Goal: Task Accomplishment & Management: Complete application form

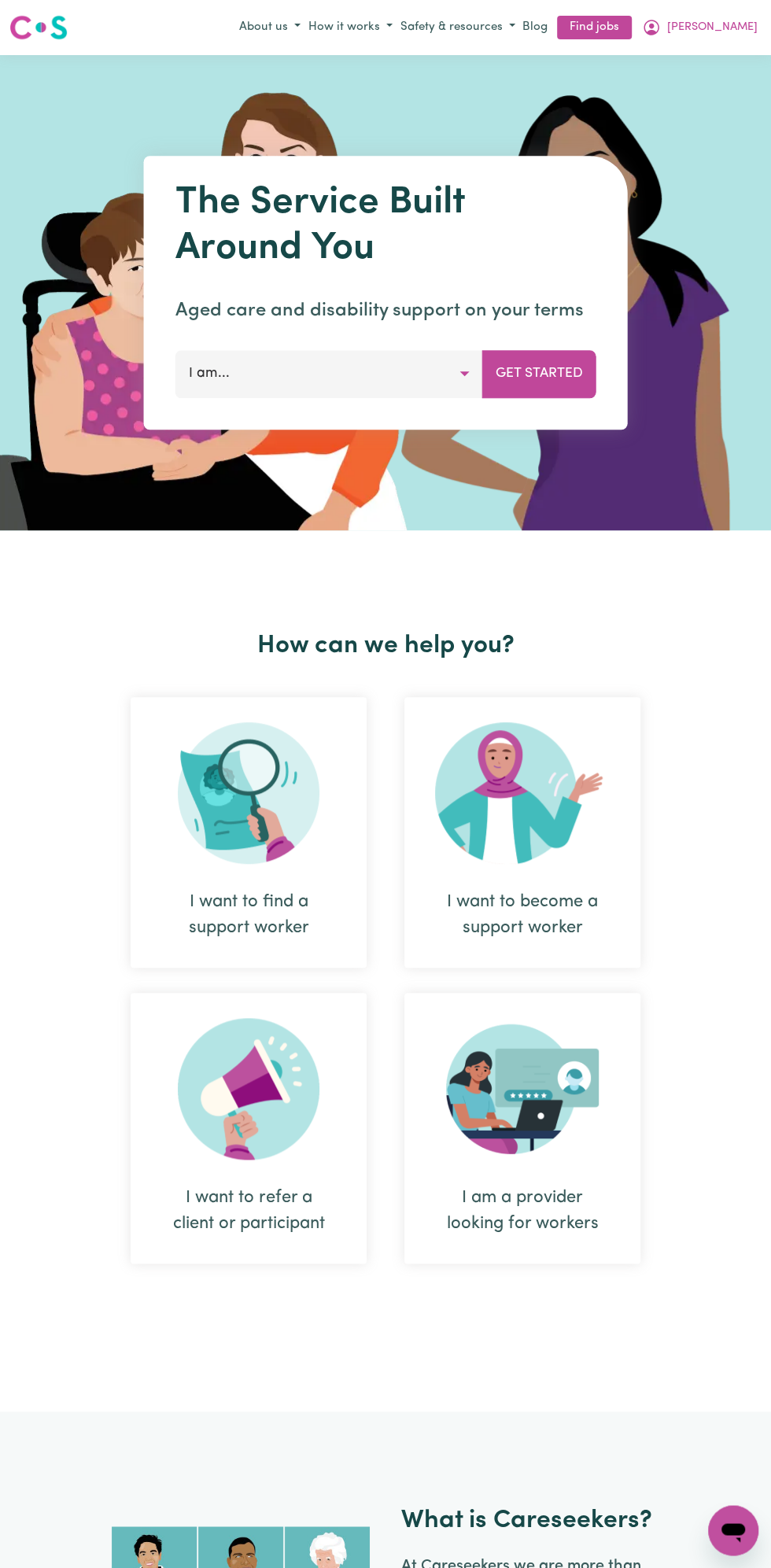
click at [721, 28] on span "[PERSON_NAME]" at bounding box center [711, 27] width 90 height 17
click at [695, 86] on link "My Dashboard" at bounding box center [698, 88] width 124 height 30
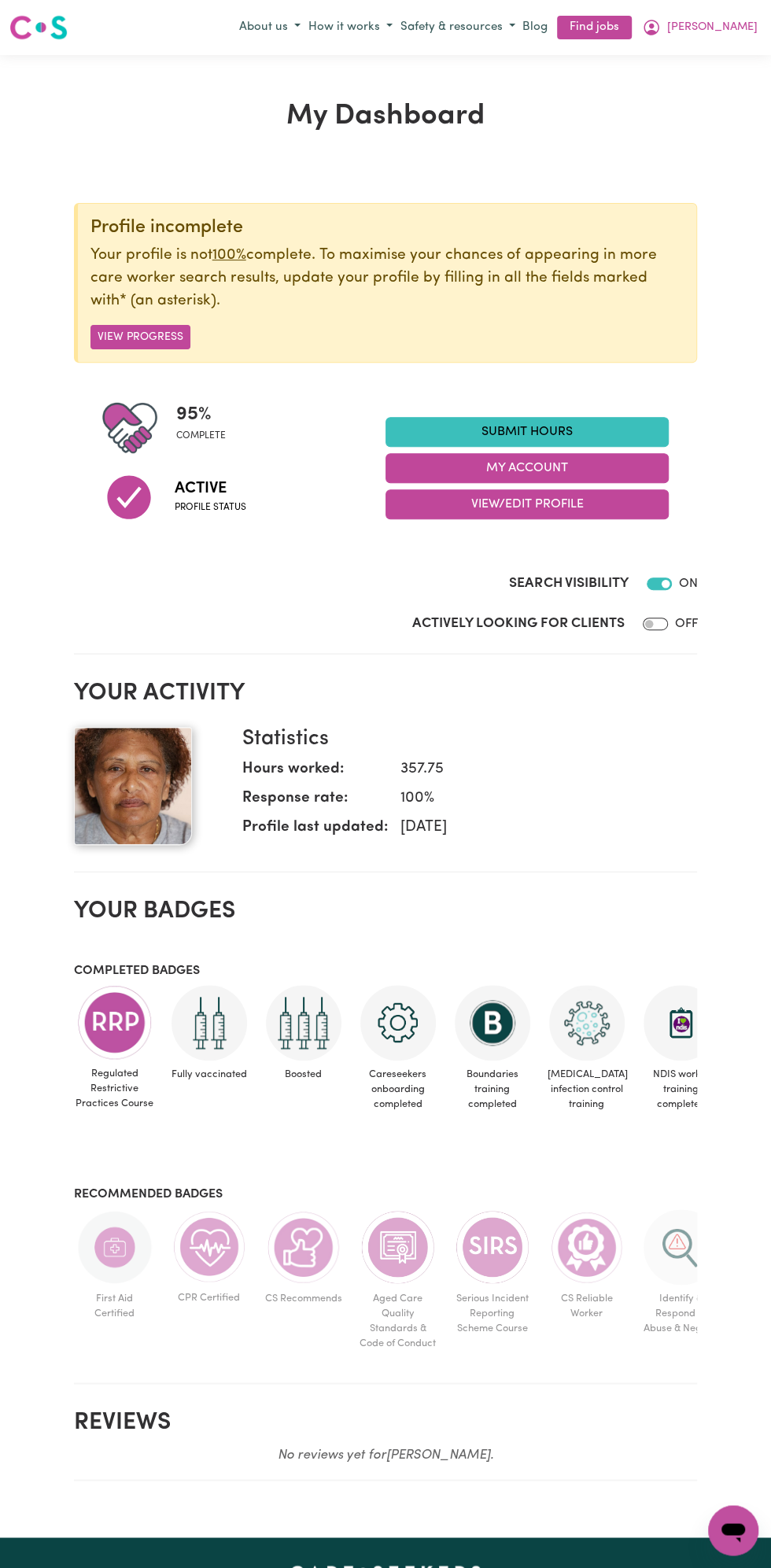
click at [553, 423] on link "Submit Hours" at bounding box center [527, 431] width 283 height 30
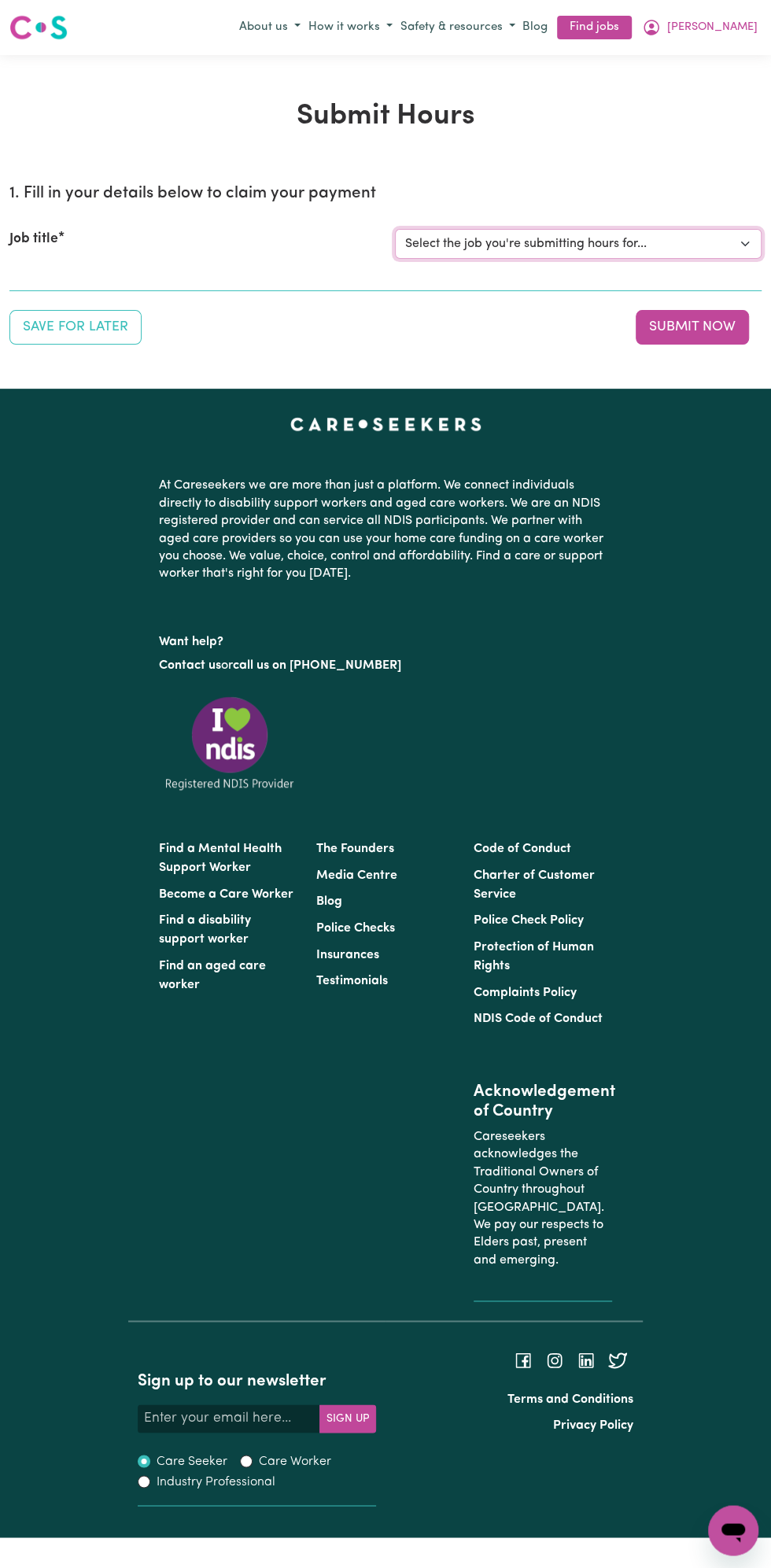
click at [535, 235] on select "Select the job you're submitting hours for... [Vartouhie ([PERSON_NAME]) [PERSO…" at bounding box center [578, 244] width 366 height 30
select select "13810"
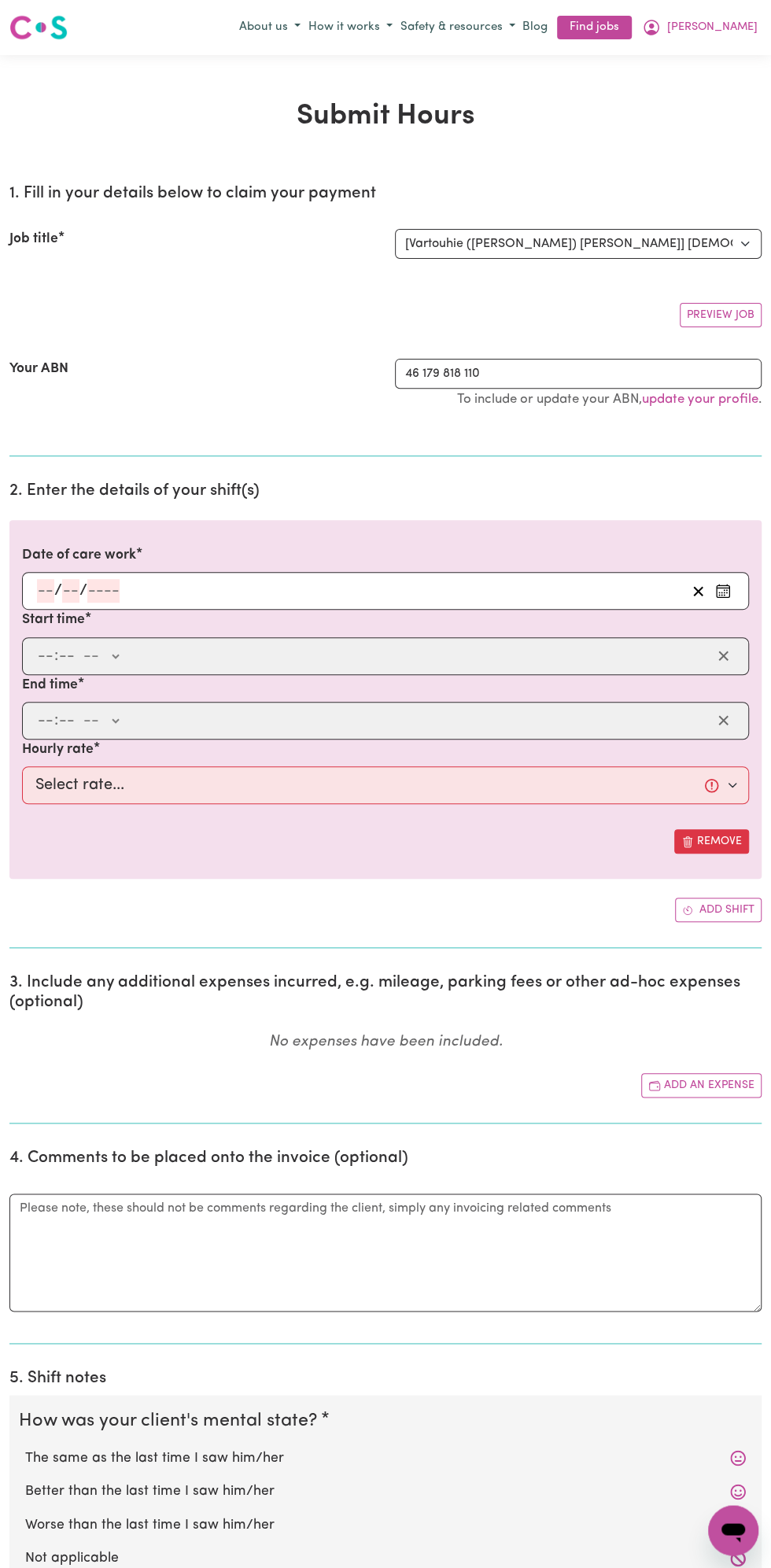
click at [70, 587] on input "number" at bounding box center [70, 591] width 17 height 23
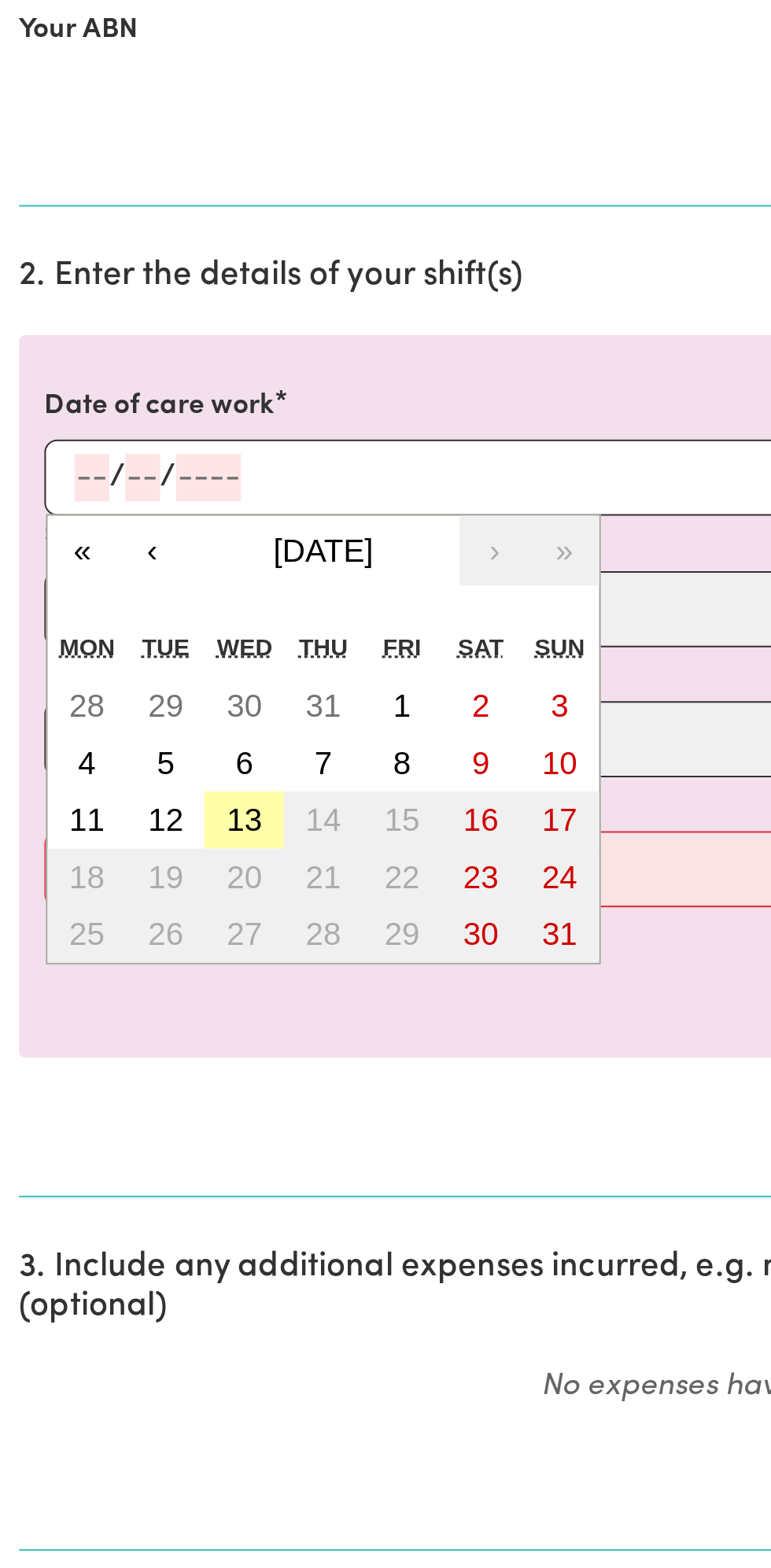
click at [134, 764] on button "13" at bounding box center [121, 761] width 40 height 28
type input "[DATE]"
type input "13"
type input "8"
type input "2025"
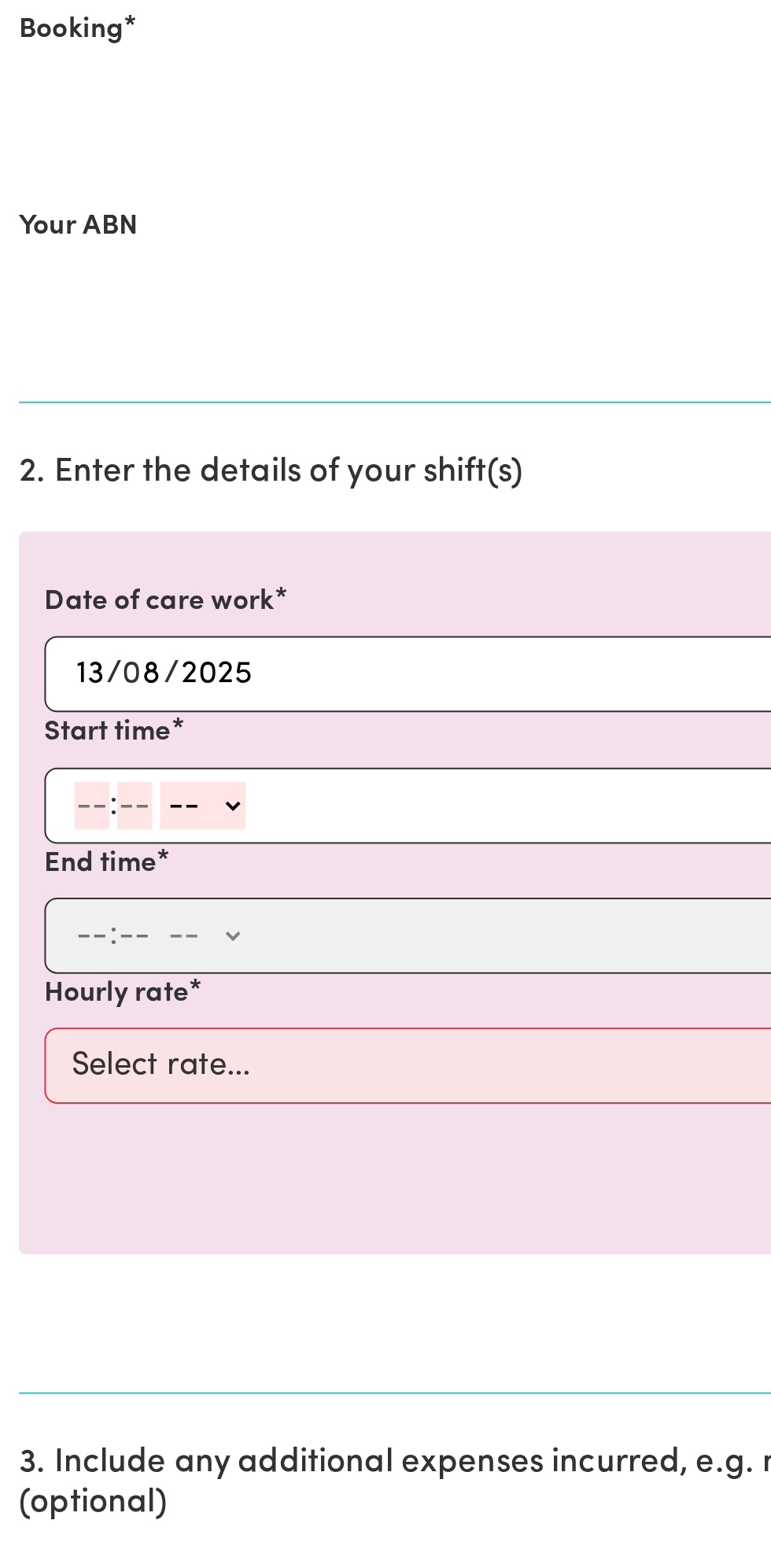
scroll to position [96, 0]
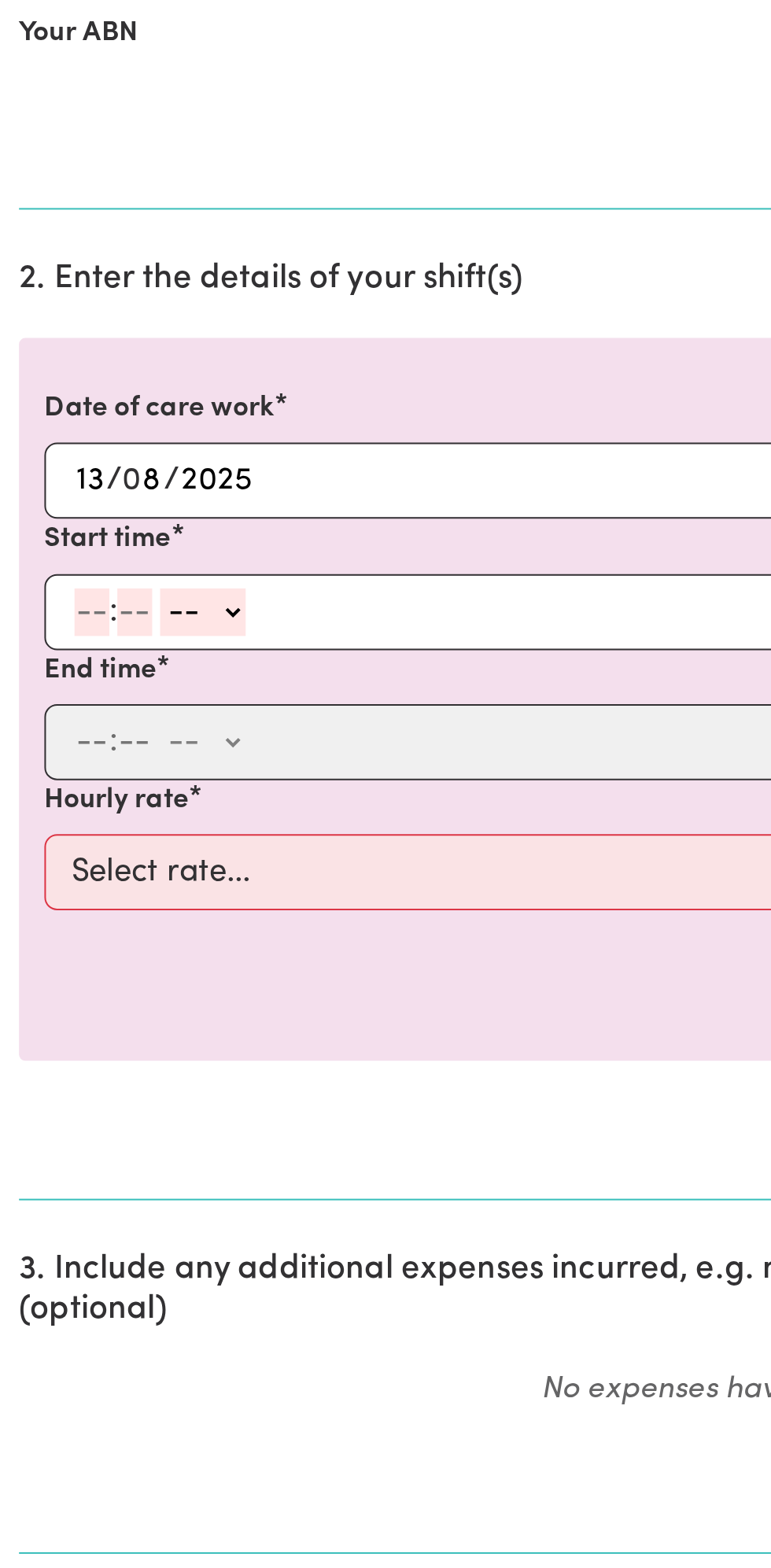
click at [41, 657] on input "number" at bounding box center [45, 658] width 17 height 23
type input "8"
type input "0"
click at [115, 651] on select "-- AM PM" at bounding box center [97, 658] width 42 height 23
select select "am"
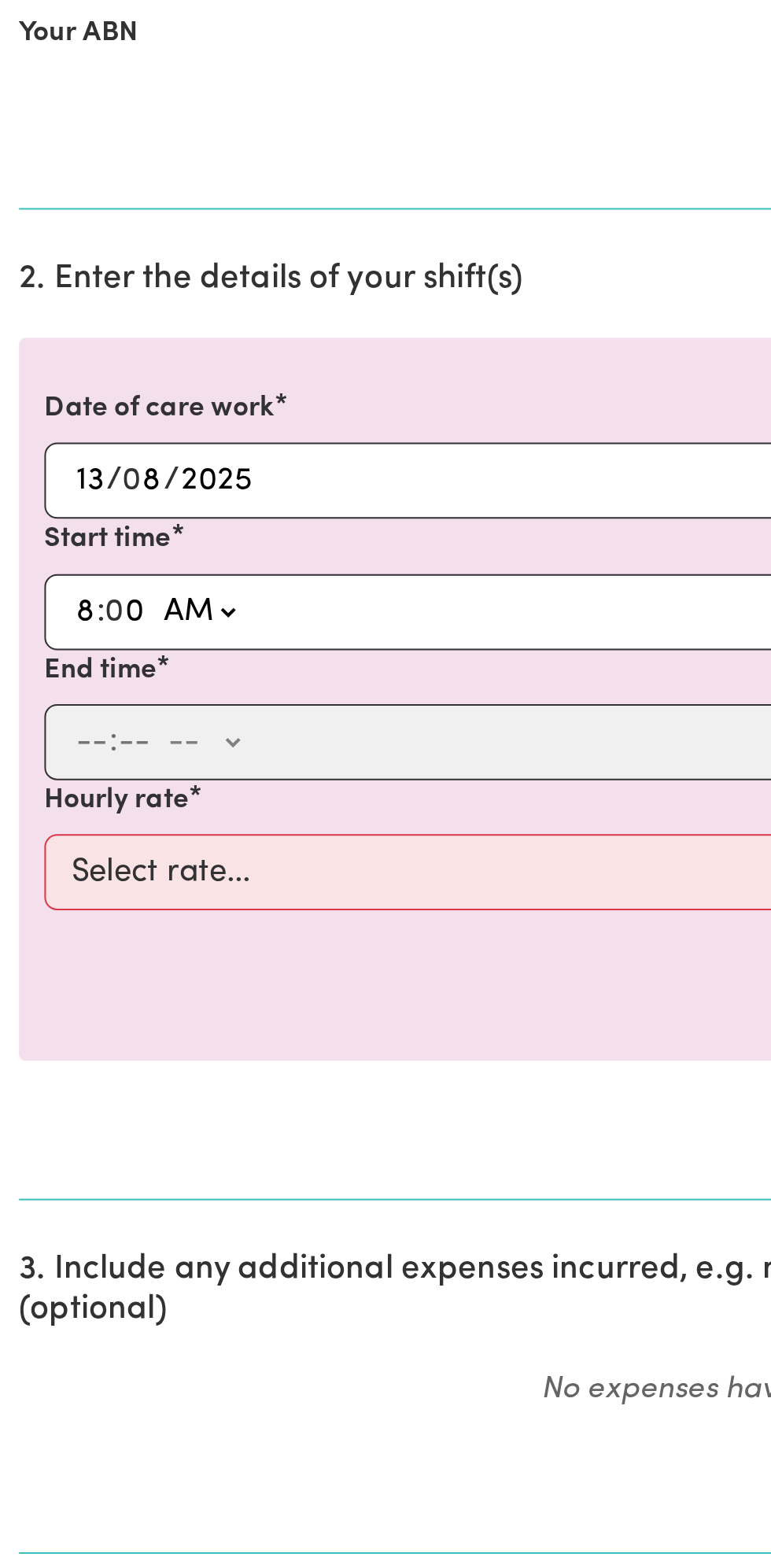
type input "08:00"
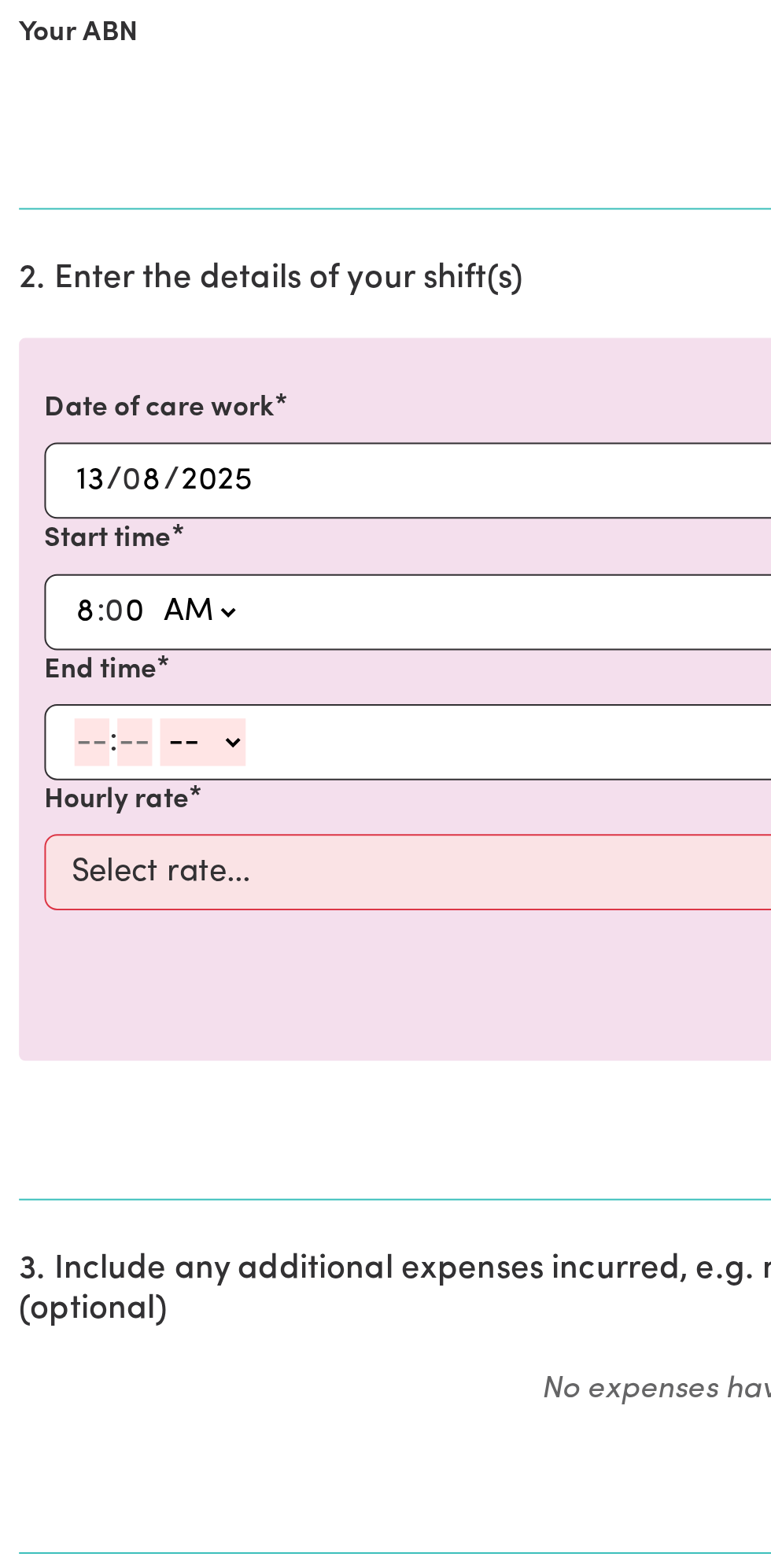
click at [38, 717] on input "number" at bounding box center [45, 722] width 17 height 23
type input "9"
type input "0"
click at [116, 722] on select "-- AM PM" at bounding box center [97, 722] width 42 height 23
select select "pm"
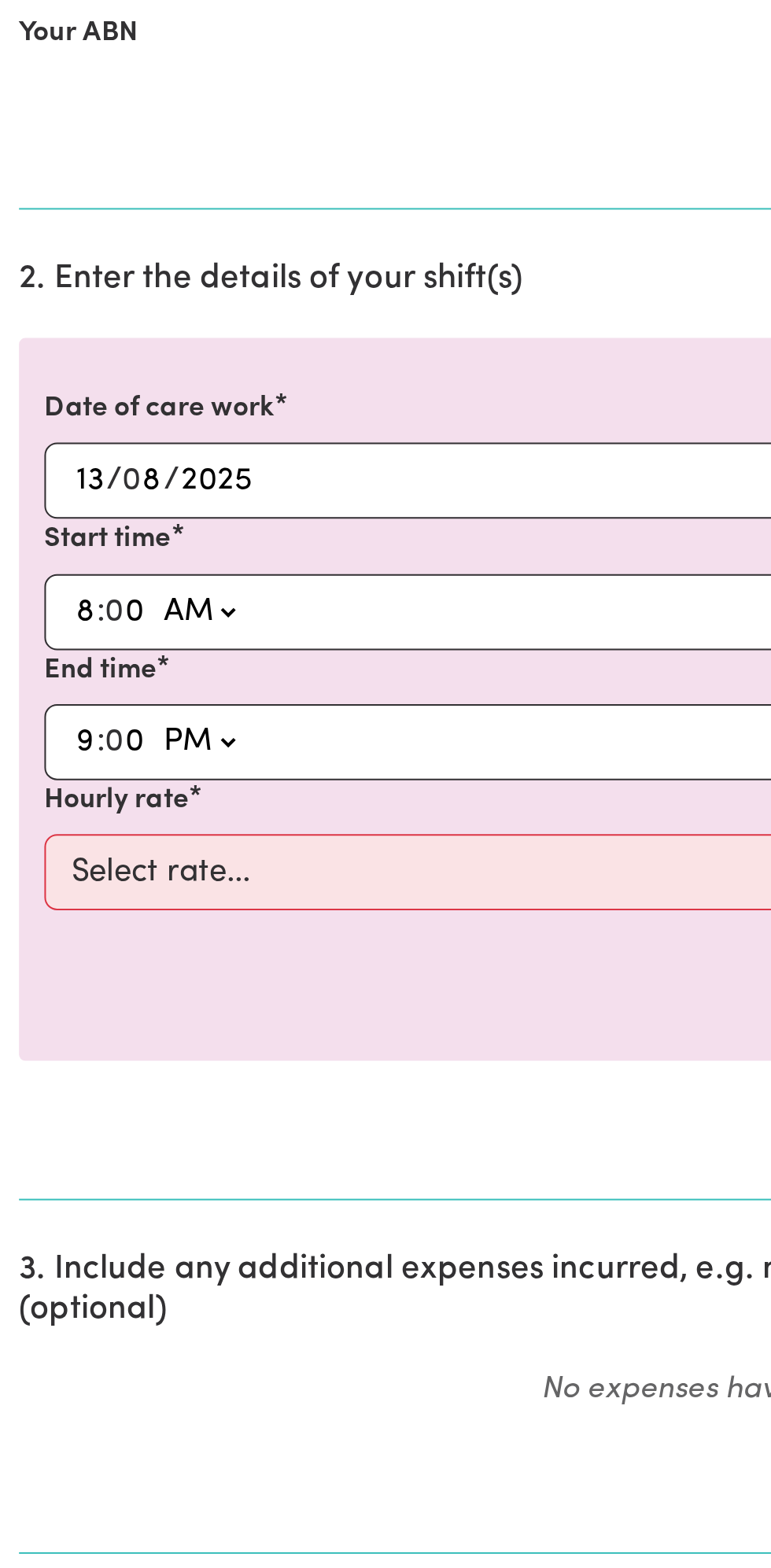
type input "21:00"
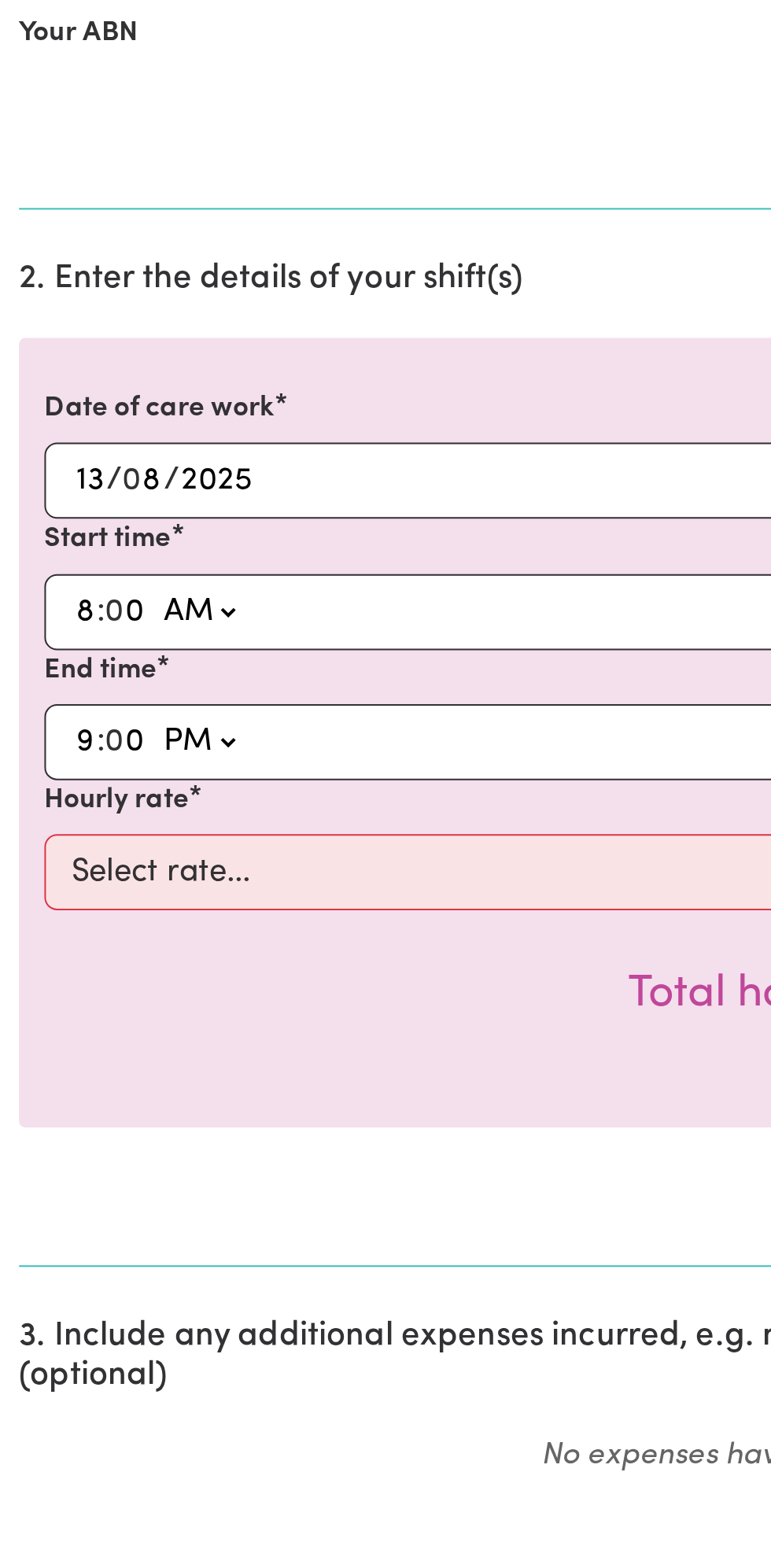
click at [97, 710] on select "AM PM" at bounding box center [97, 722] width 42 height 23
select select "am"
type input "09:00"
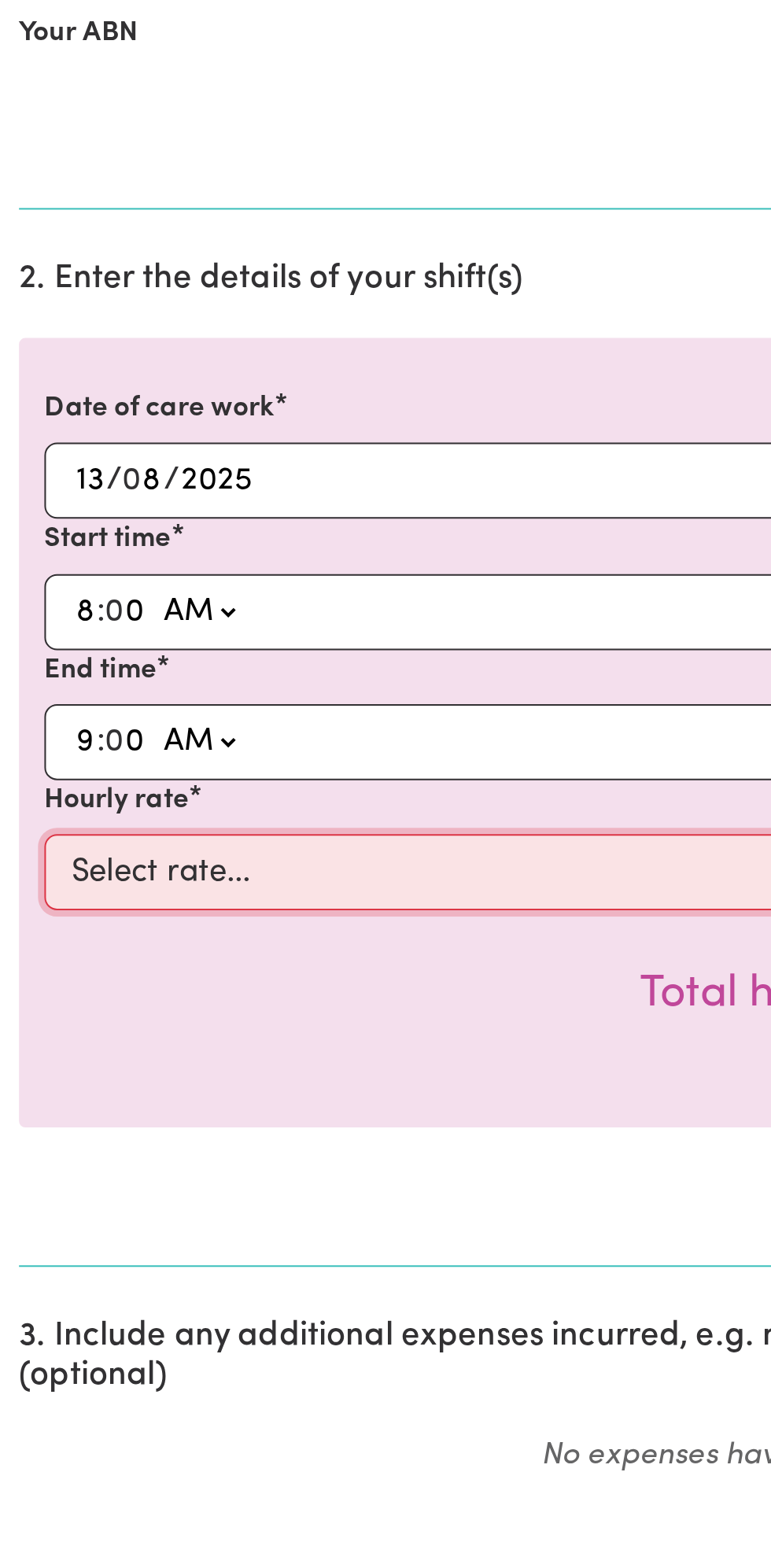
click at [85, 783] on select "Select rate... $49.00 (Weekday) $60.00 ([DATE])" at bounding box center [385, 787] width 727 height 38
select select "49-Weekday"
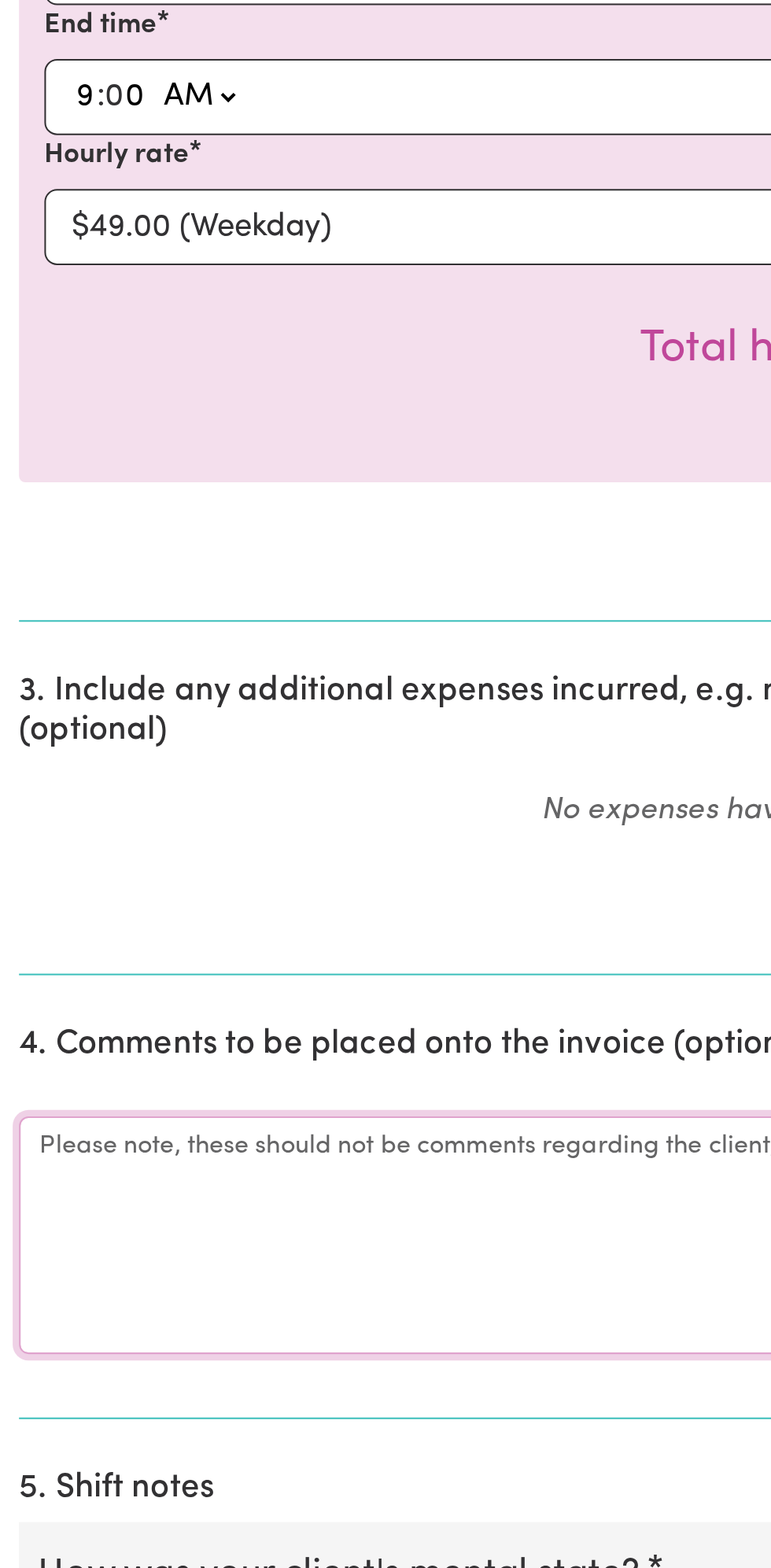
click at [161, 1243] on textarea "Comments" at bounding box center [385, 1287] width 752 height 118
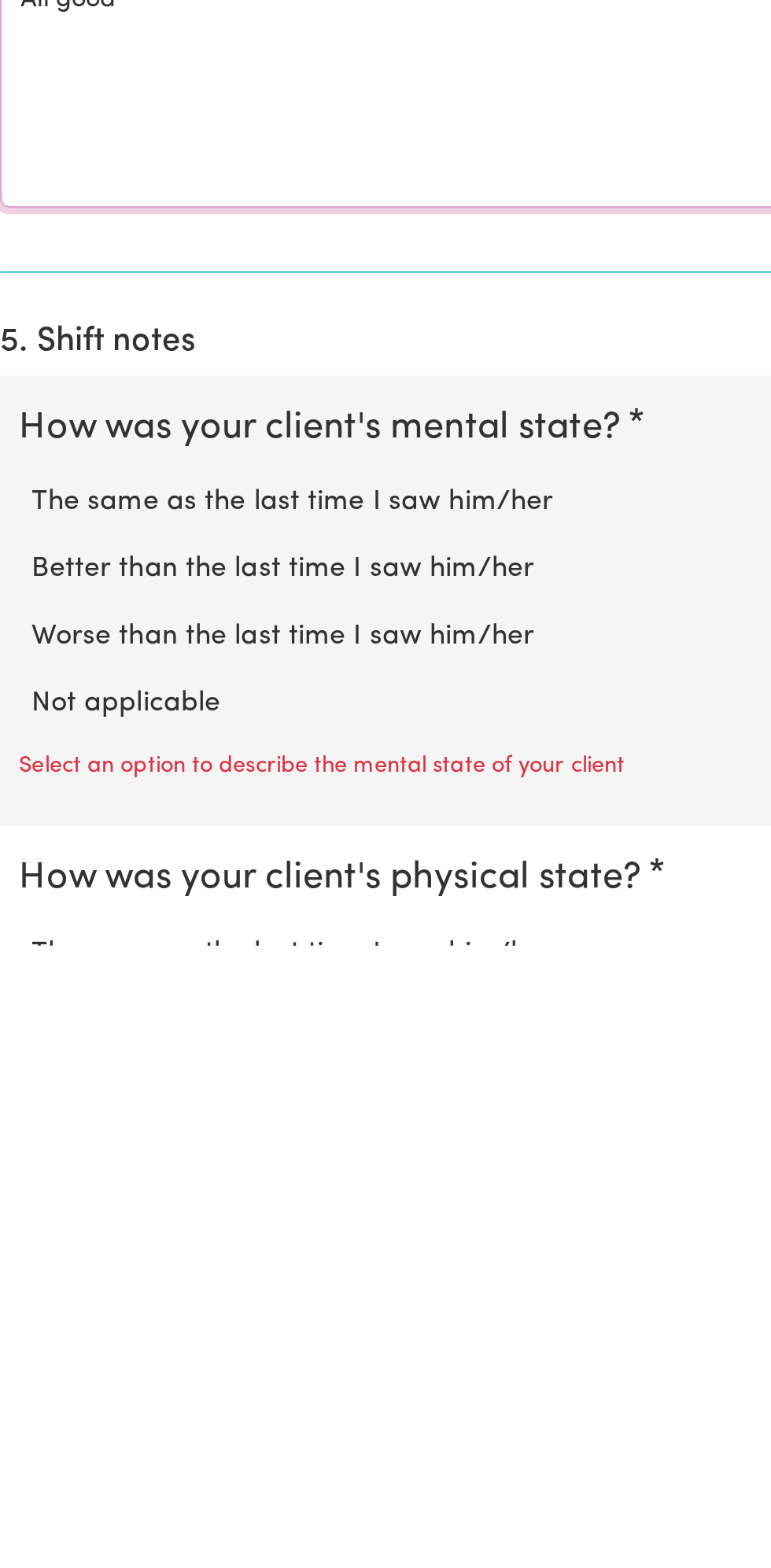
scroll to position [255, 0]
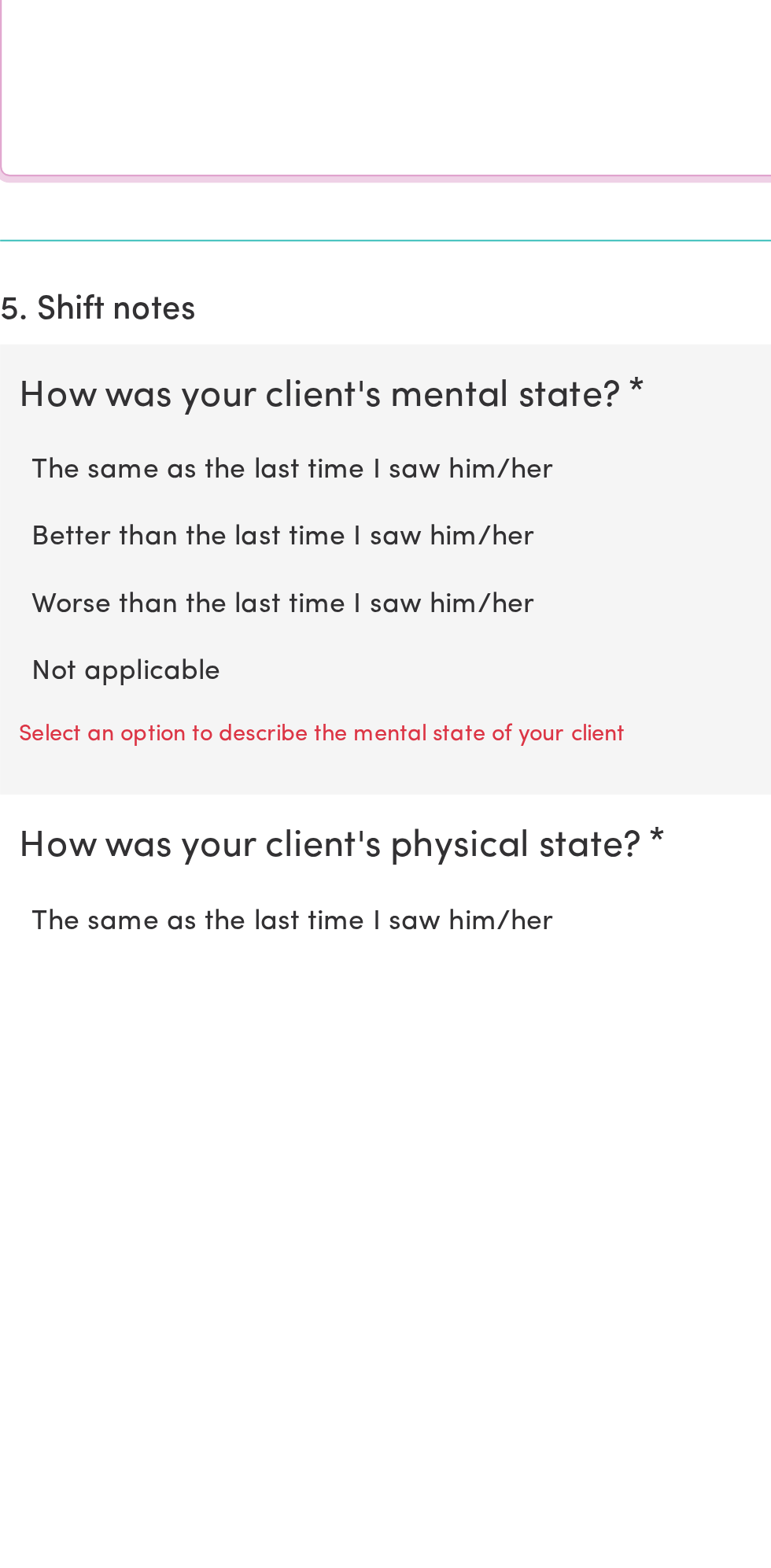
type textarea "All good"
click at [92, 1423] on label "Not applicable" at bounding box center [385, 1433] width 721 height 21
click at [25, 1423] on input "Not applicable" at bounding box center [24, 1422] width 1 height 1
radio input "true"
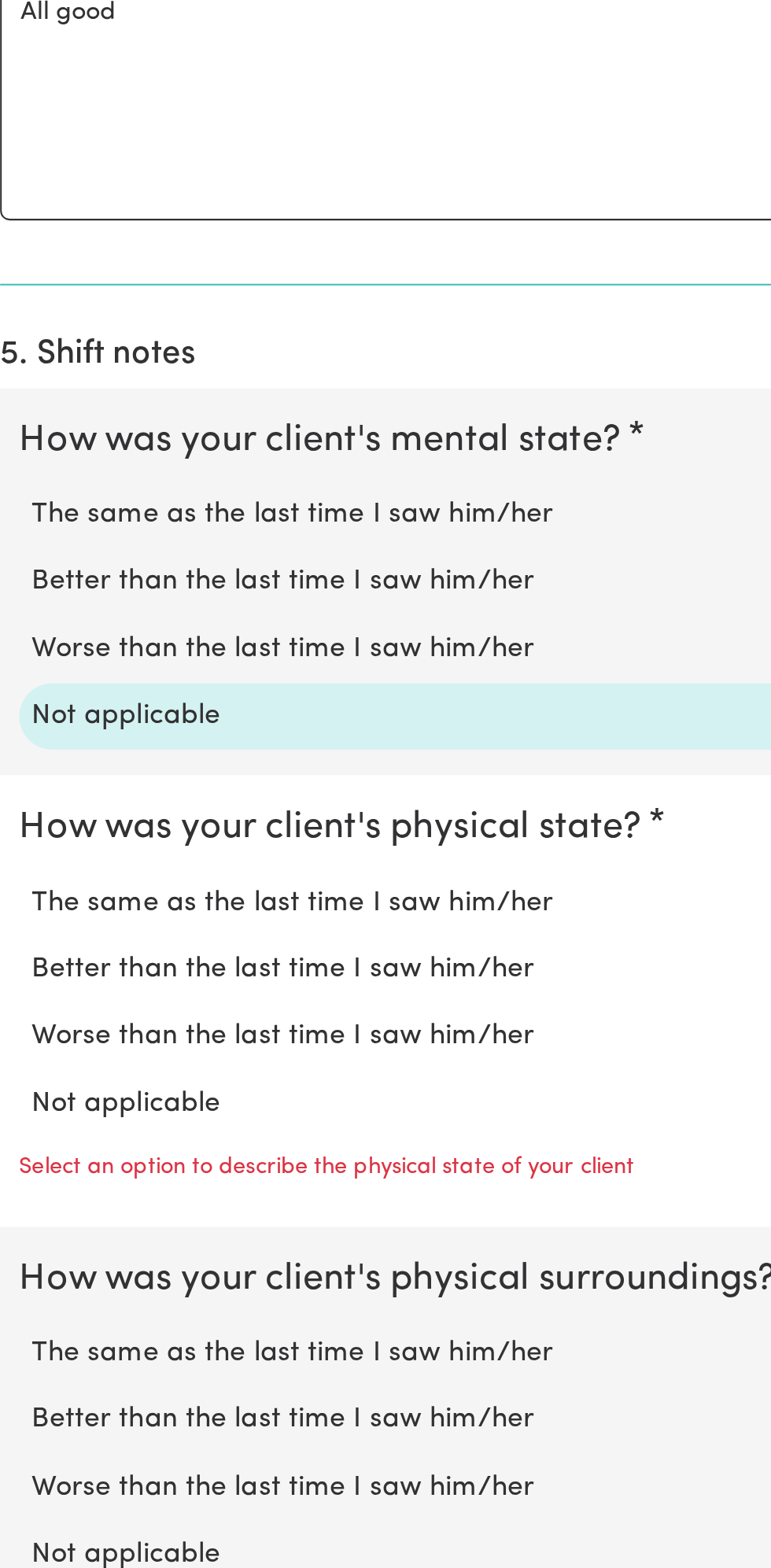
scroll to position [588, 0]
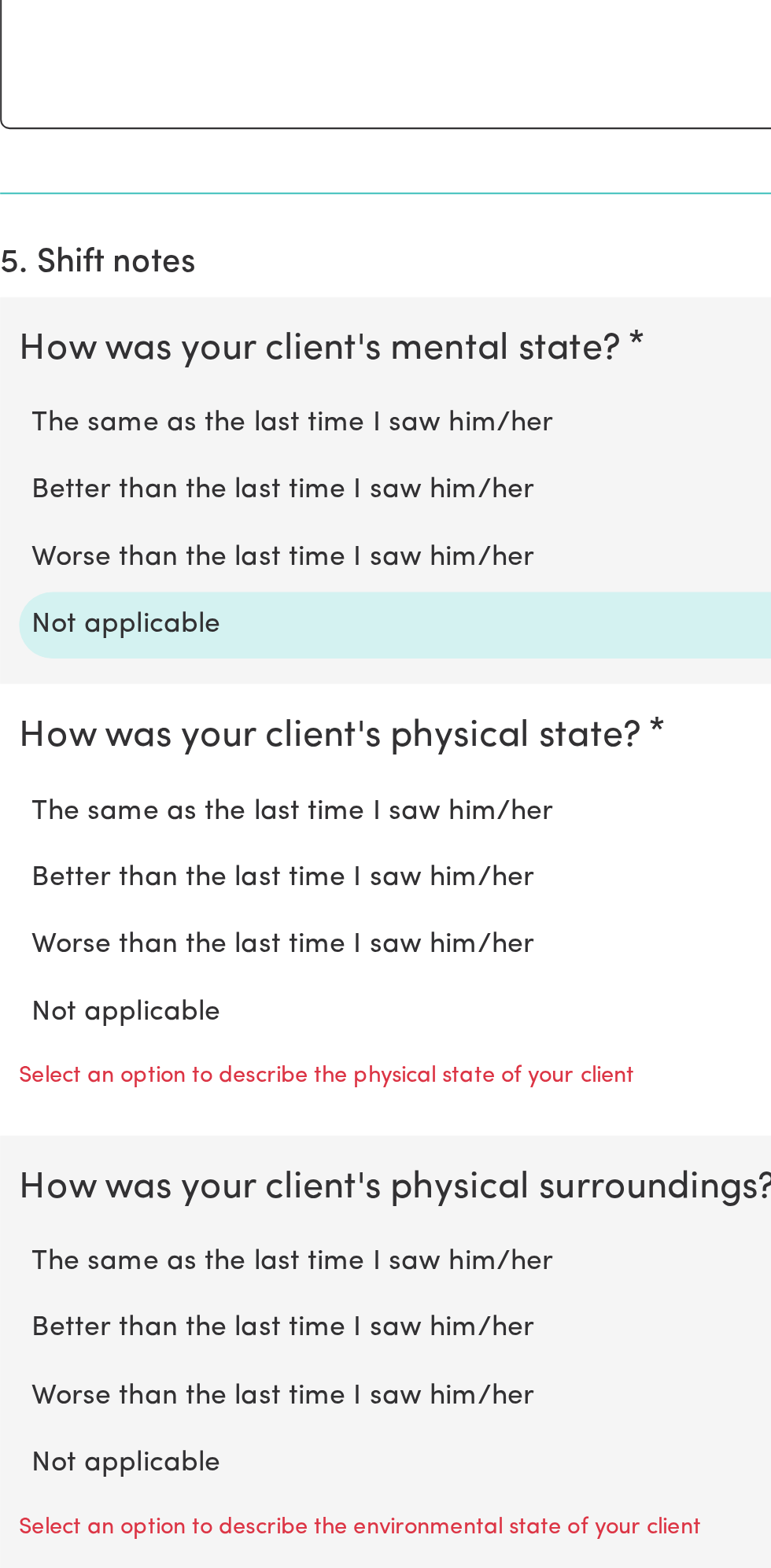
click at [93, 1282] on label "Not applicable" at bounding box center [385, 1292] width 721 height 21
click at [25, 1281] on input "Not applicable" at bounding box center [24, 1281] width 1 height 1
radio input "true"
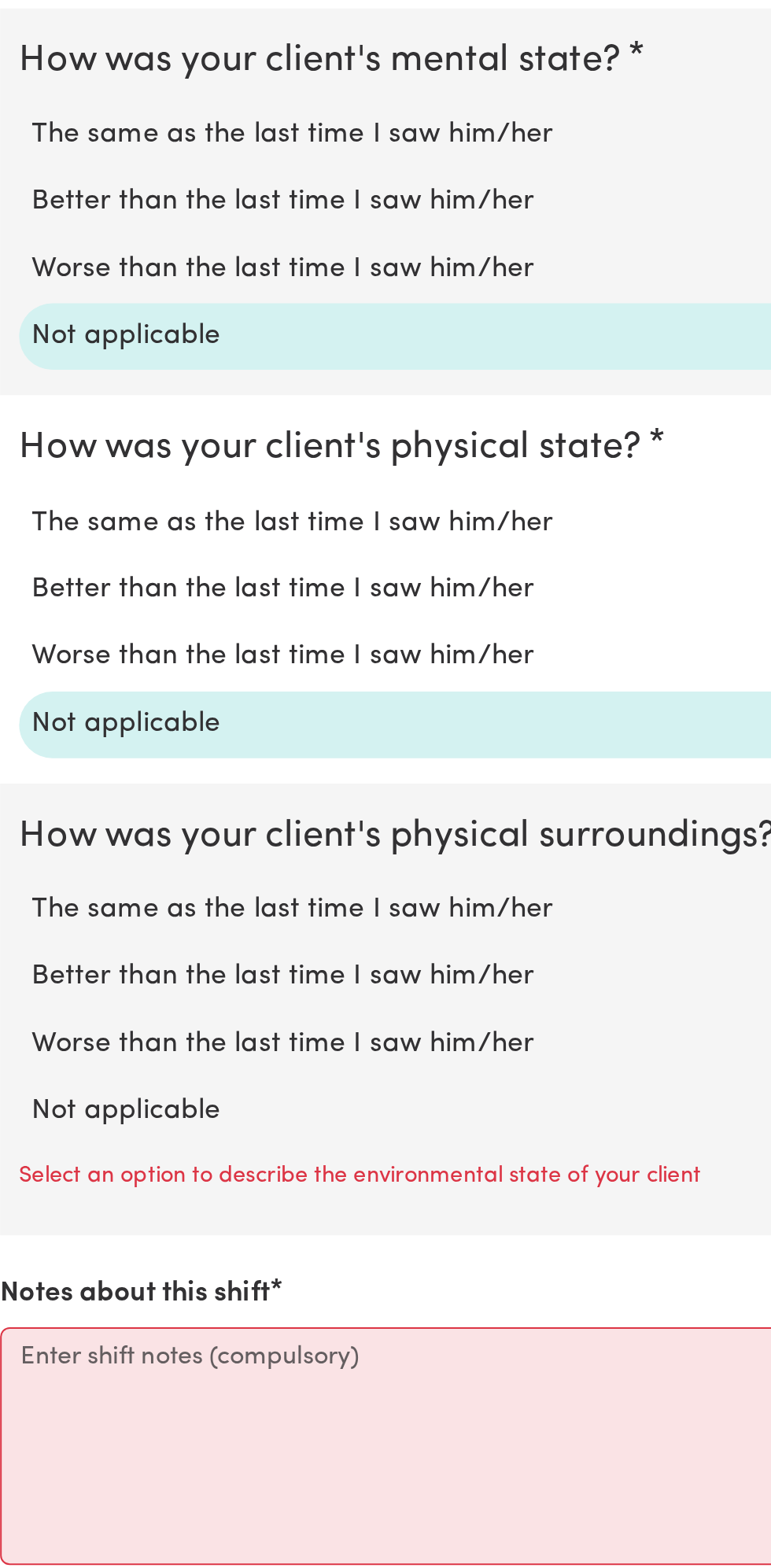
scroll to position [740, 0]
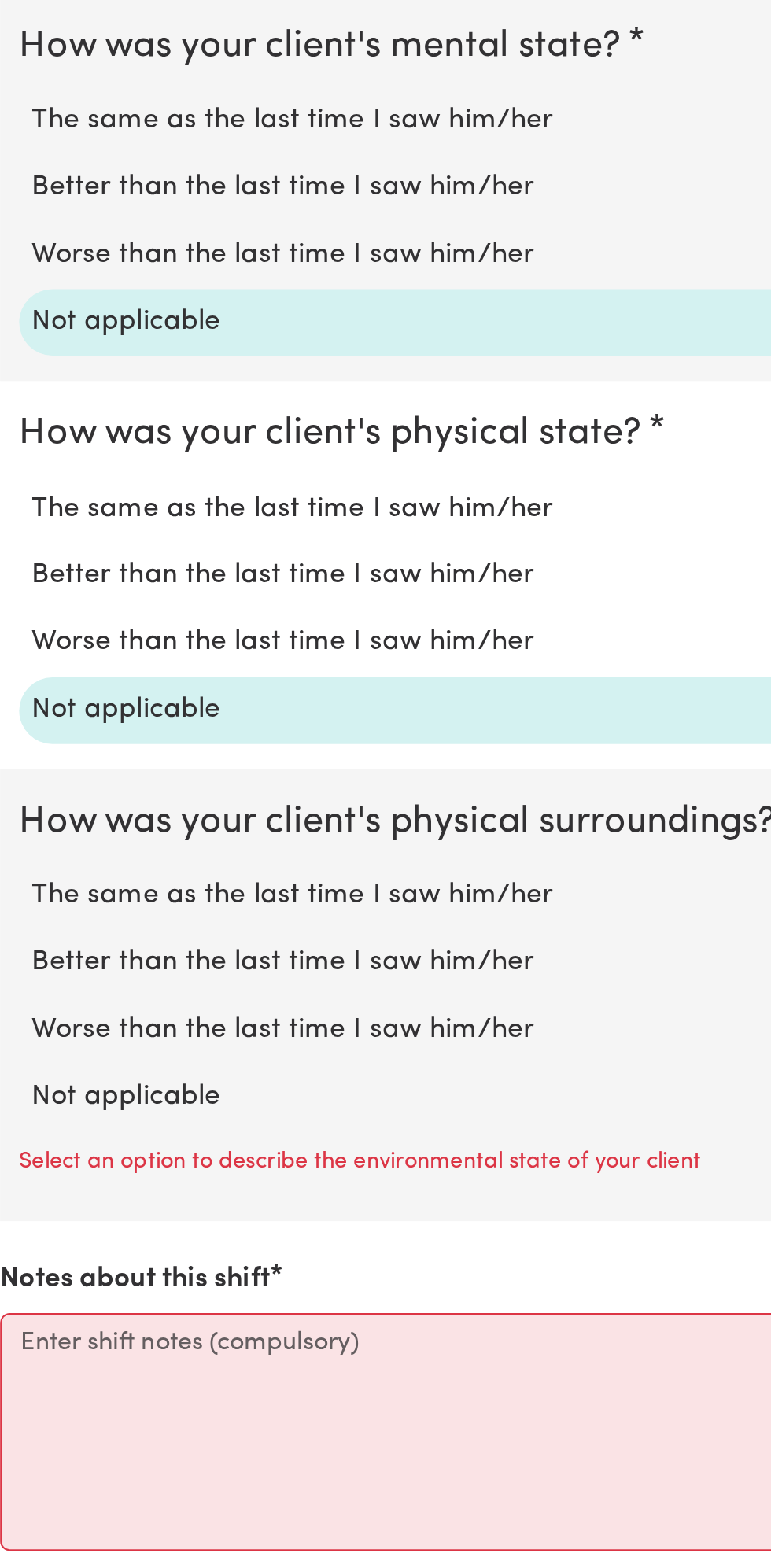
click at [98, 1324] on label "Not applicable" at bounding box center [385, 1333] width 721 height 21
click at [25, 1323] on input "Not applicable" at bounding box center [24, 1323] width 1 height 1
radio input "true"
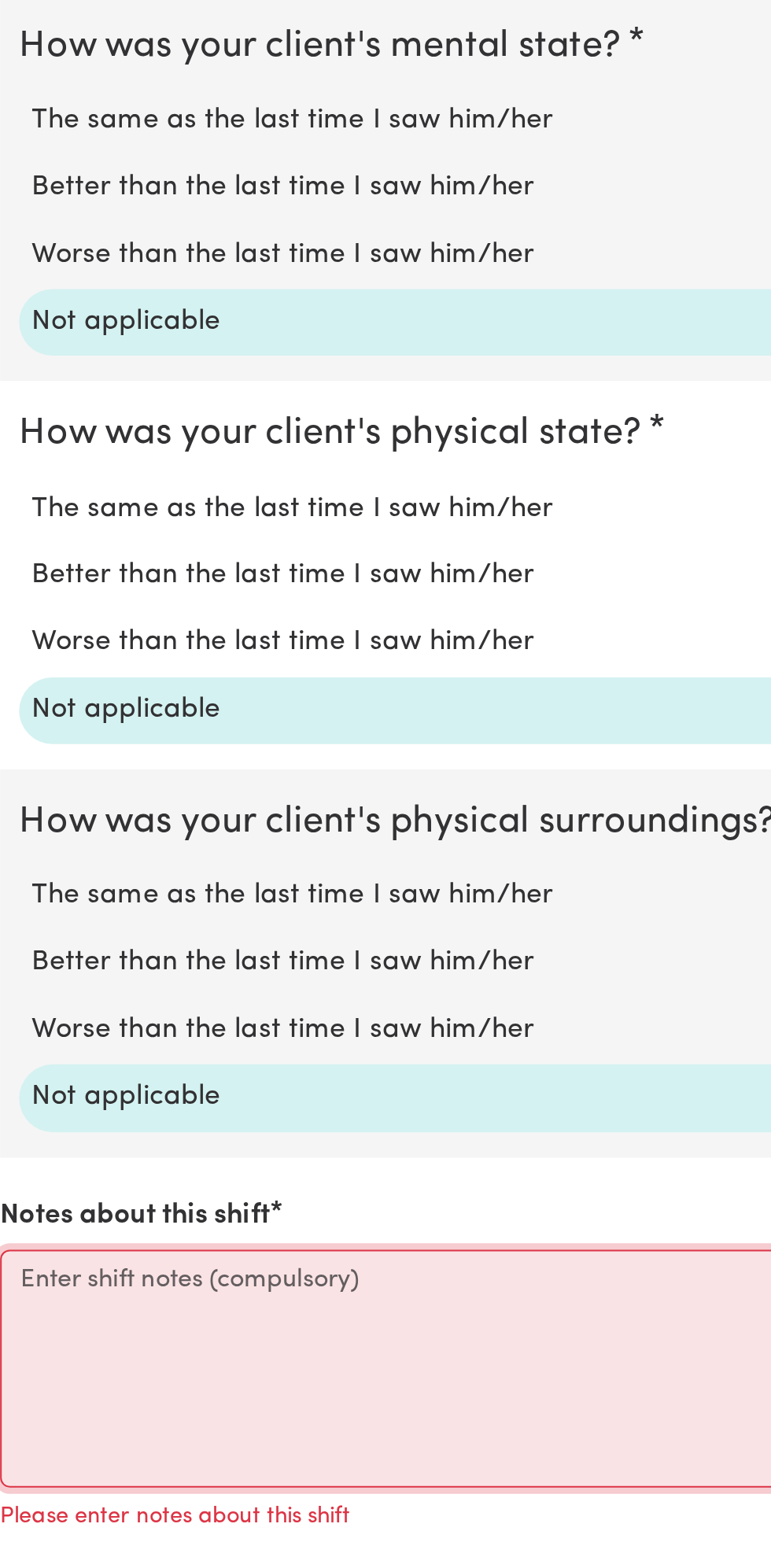
click at [81, 1468] on textarea "Notes about this shift" at bounding box center [385, 1468] width 752 height 118
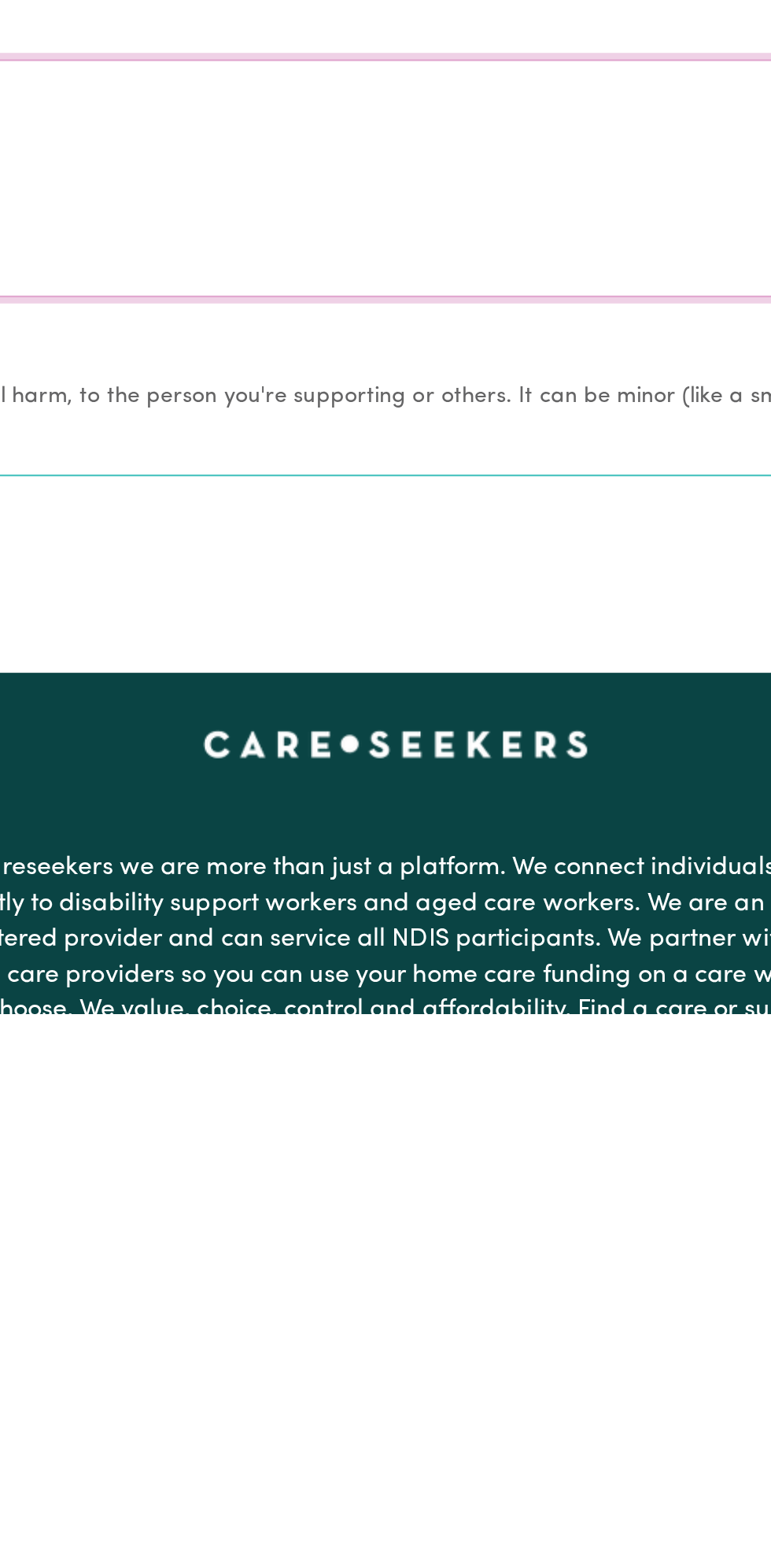
scroll to position [1054, 0]
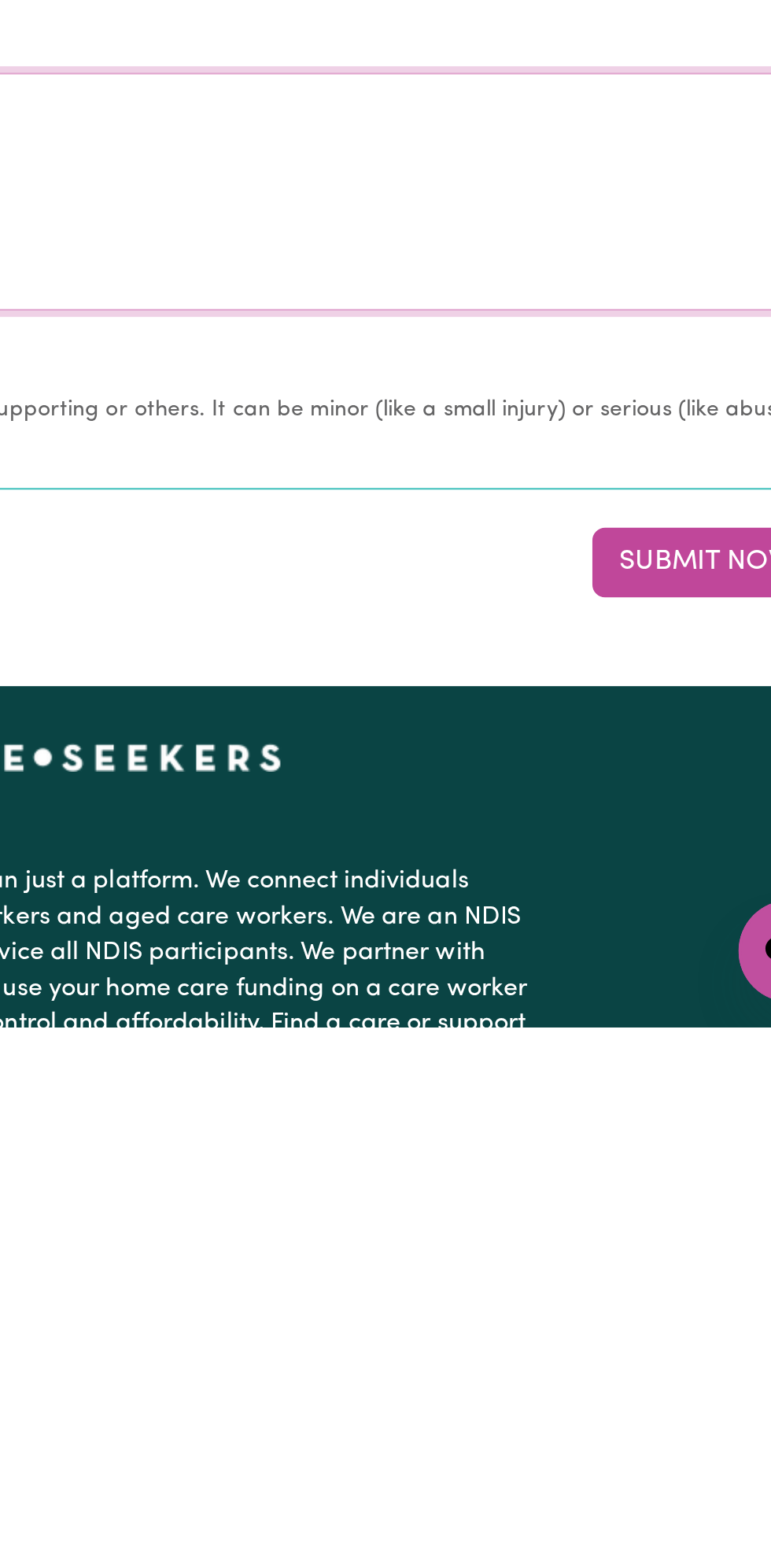
type textarea "Nothing changes all good"
click at [688, 1331] on button "Submit Now" at bounding box center [693, 1337] width 114 height 34
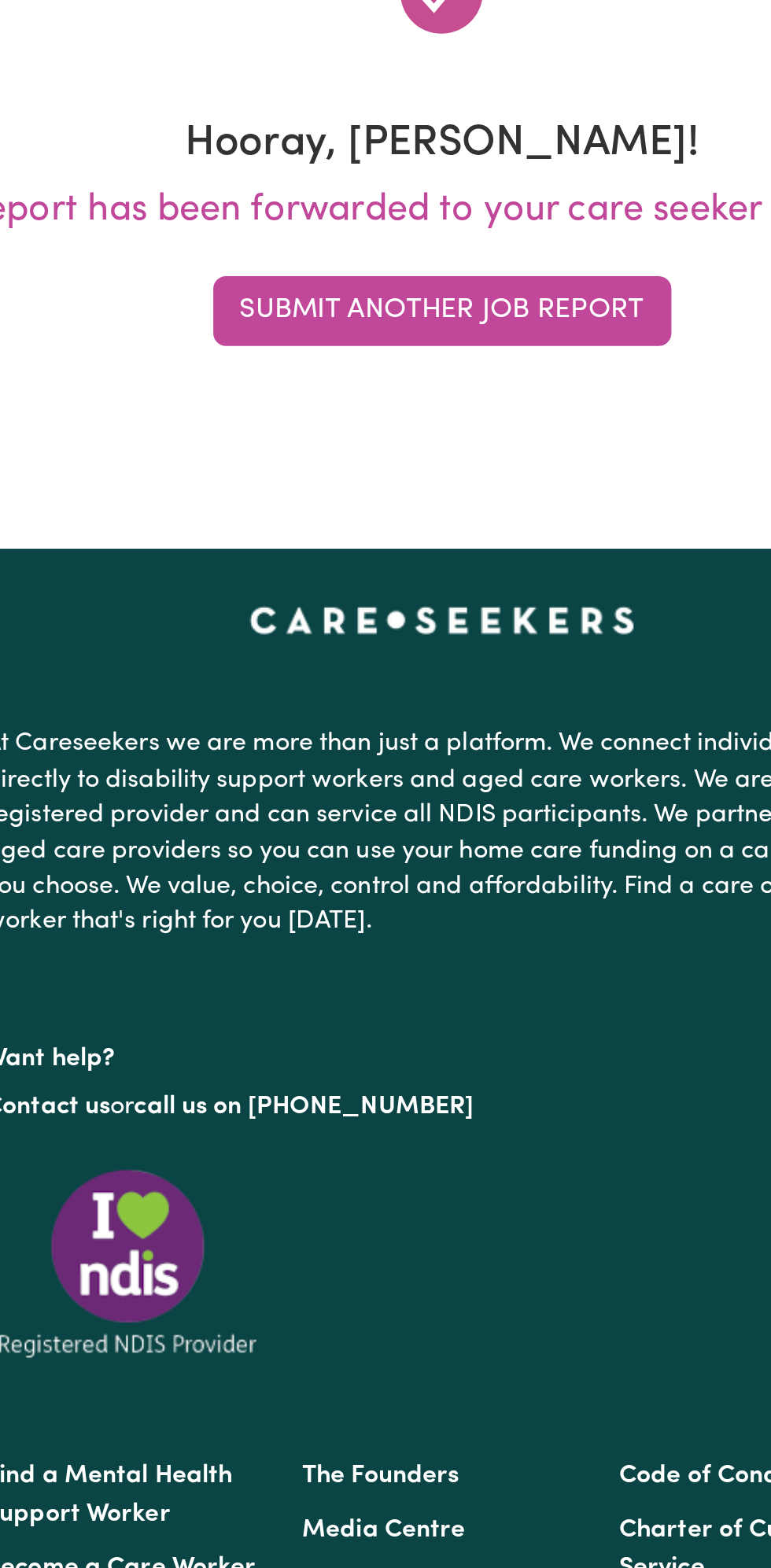
scroll to position [0, 0]
